Goal: Contribute content

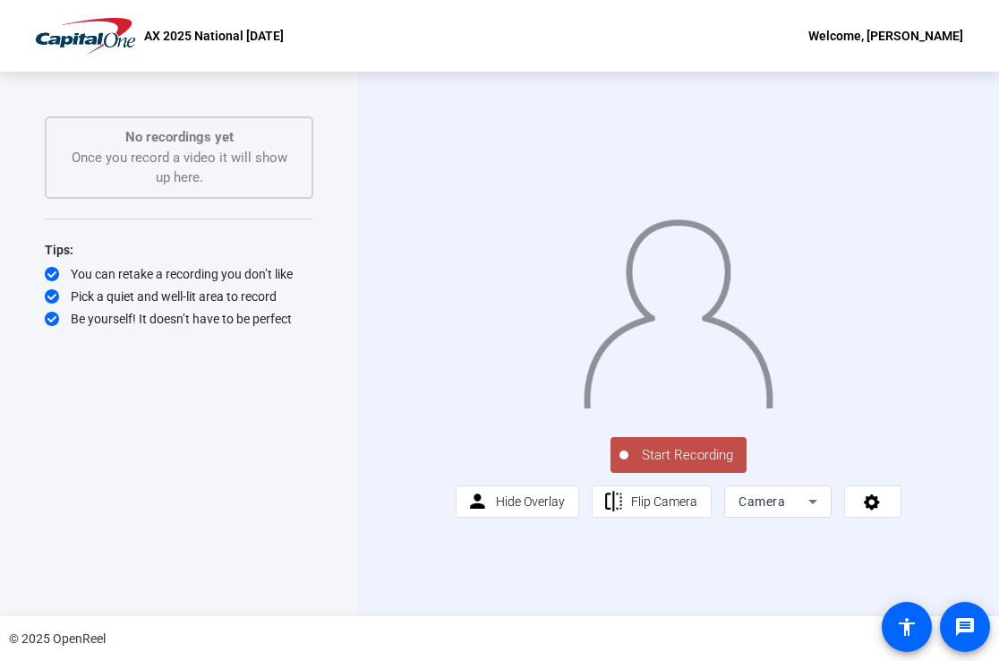
click at [682, 465] on span "Start Recording" at bounding box center [687, 455] width 118 height 21
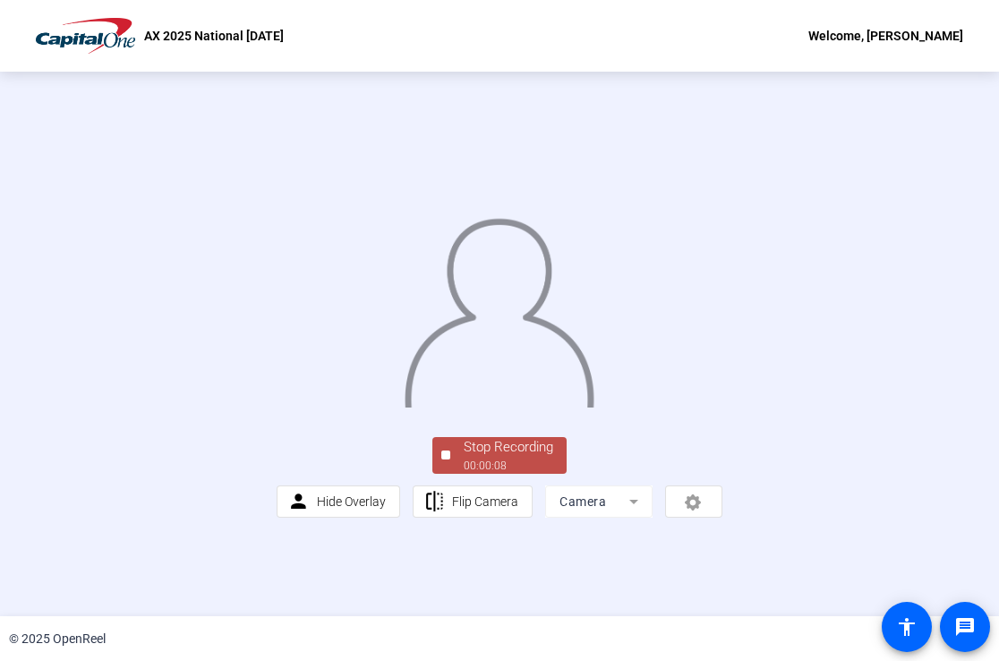
click at [500, 457] on div "Stop Recording" at bounding box center [509, 447] width 90 height 21
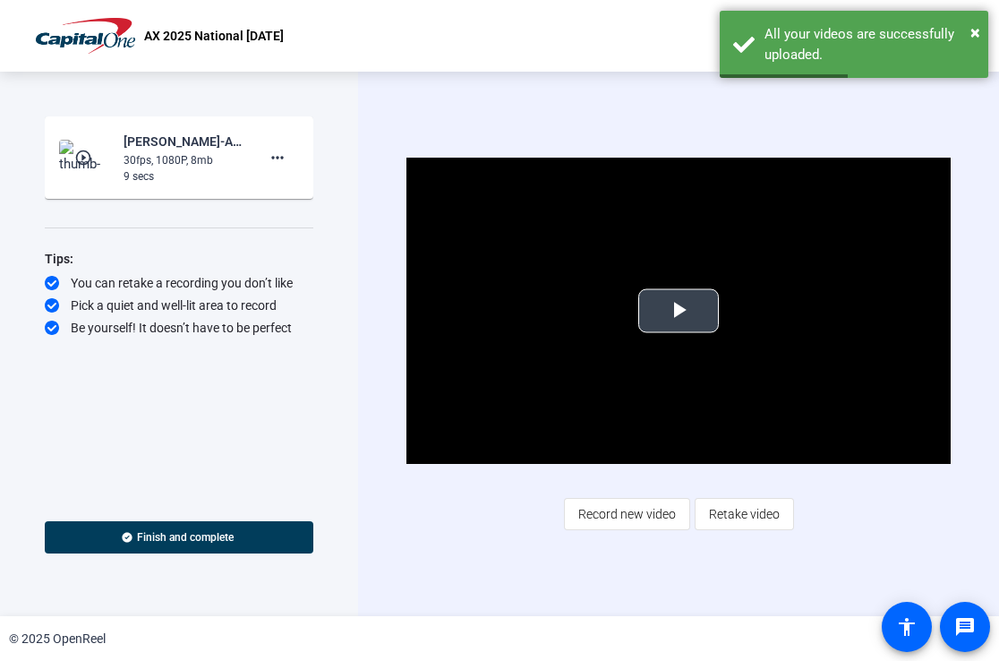
click at [679, 311] on span "Video Player" at bounding box center [679, 311] width 0 height 0
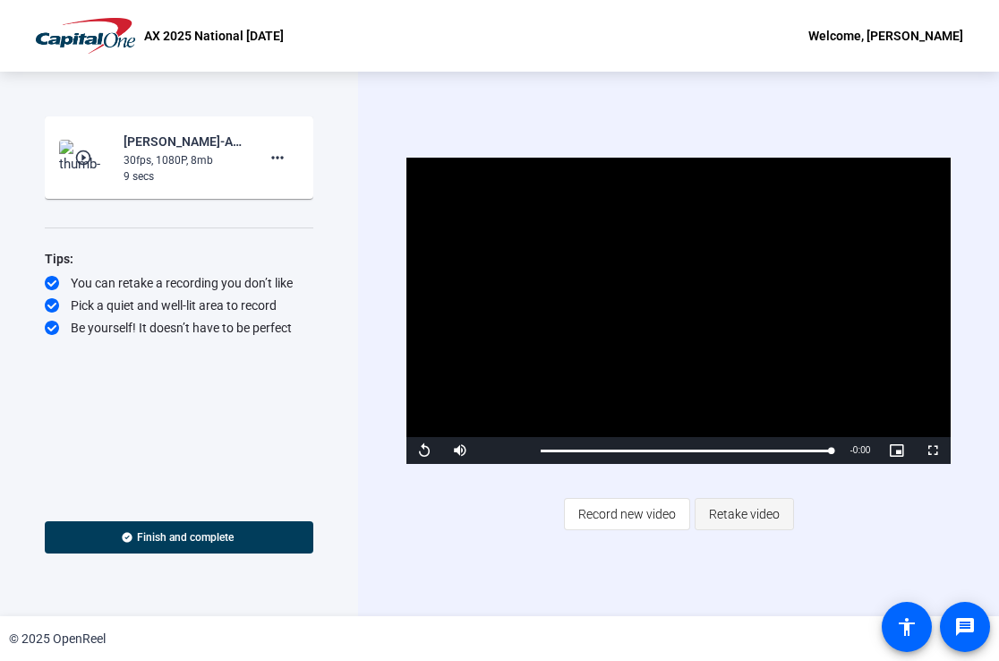
click at [741, 509] on span "Retake video" at bounding box center [744, 514] width 71 height 34
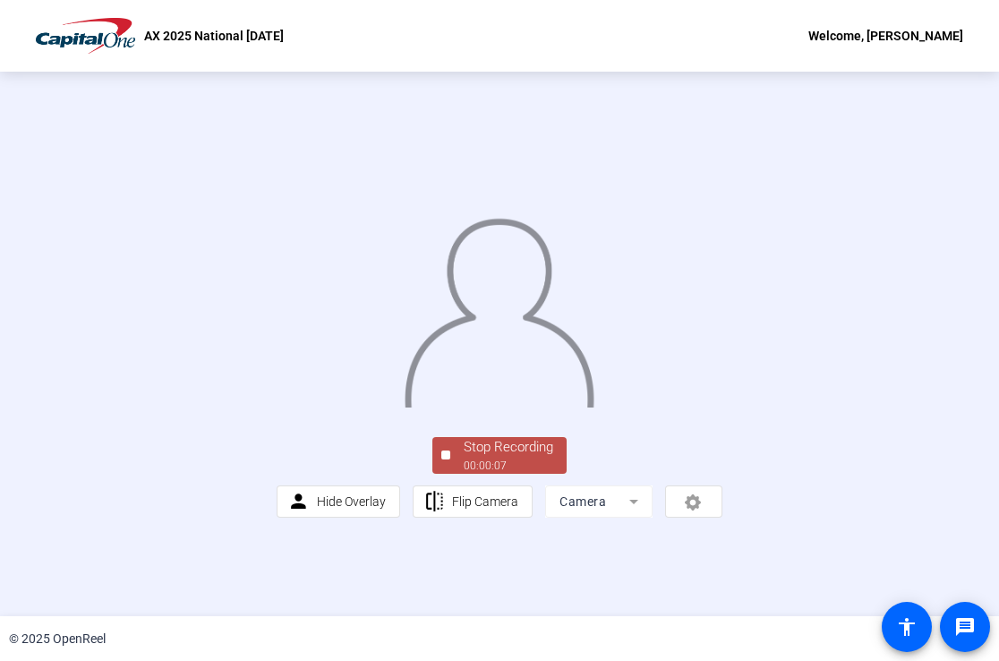
click at [499, 457] on div "Stop Recording" at bounding box center [509, 447] width 90 height 21
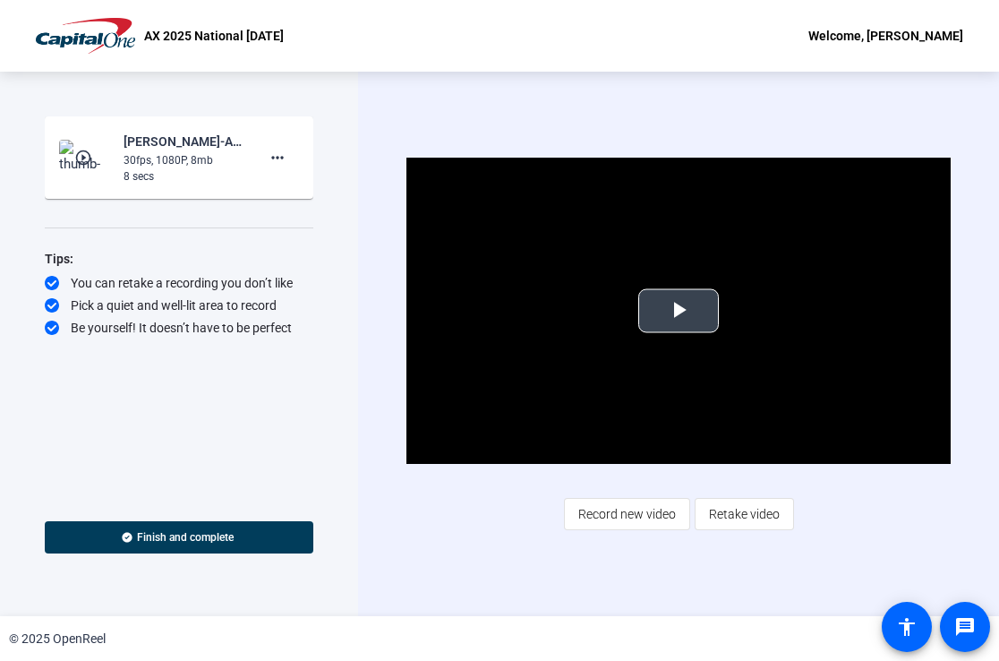
click at [679, 311] on span "Video Player" at bounding box center [679, 311] width 0 height 0
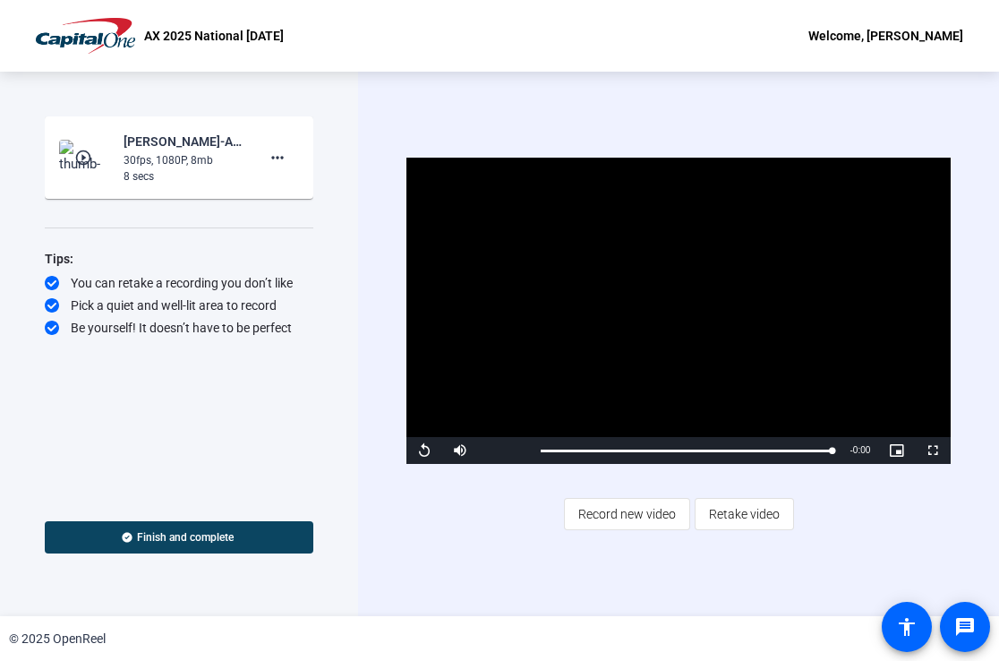
click at [185, 540] on span "Finish and complete" at bounding box center [185, 537] width 97 height 14
